Goal: Transaction & Acquisition: Purchase product/service

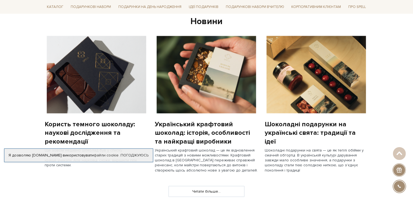
scroll to position [422, 0]
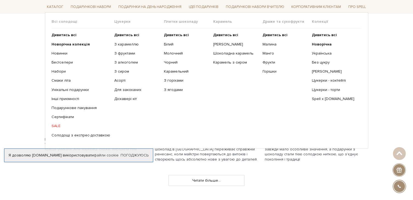
click at [54, 126] on link "SALE" at bounding box center [81, 126] width 59 height 5
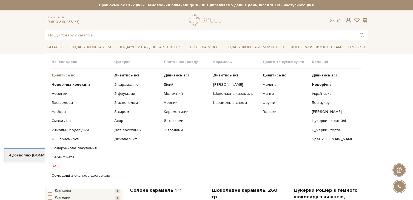
click at [62, 76] on b "Дивитись всі" at bounding box center [64, 75] width 25 height 5
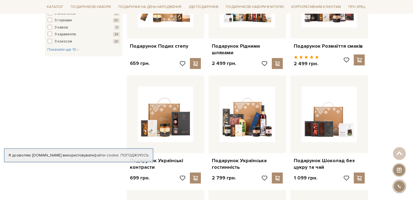
scroll to position [394, 0]
